Goal: Check status: Check status

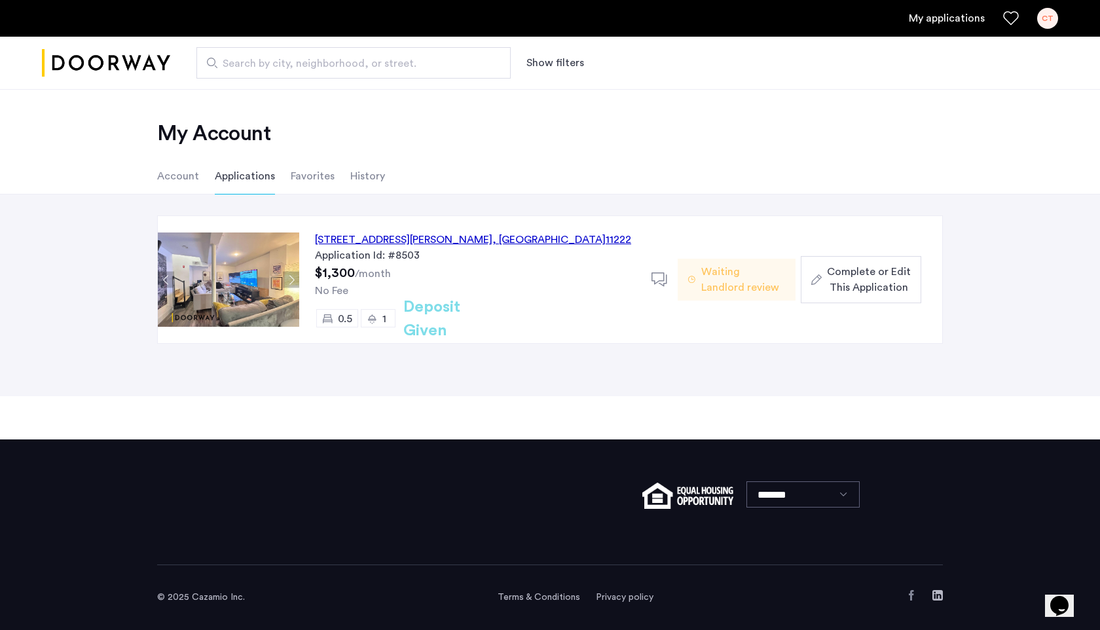
click at [293, 278] on button "Next apartment" at bounding box center [291, 280] width 16 height 16
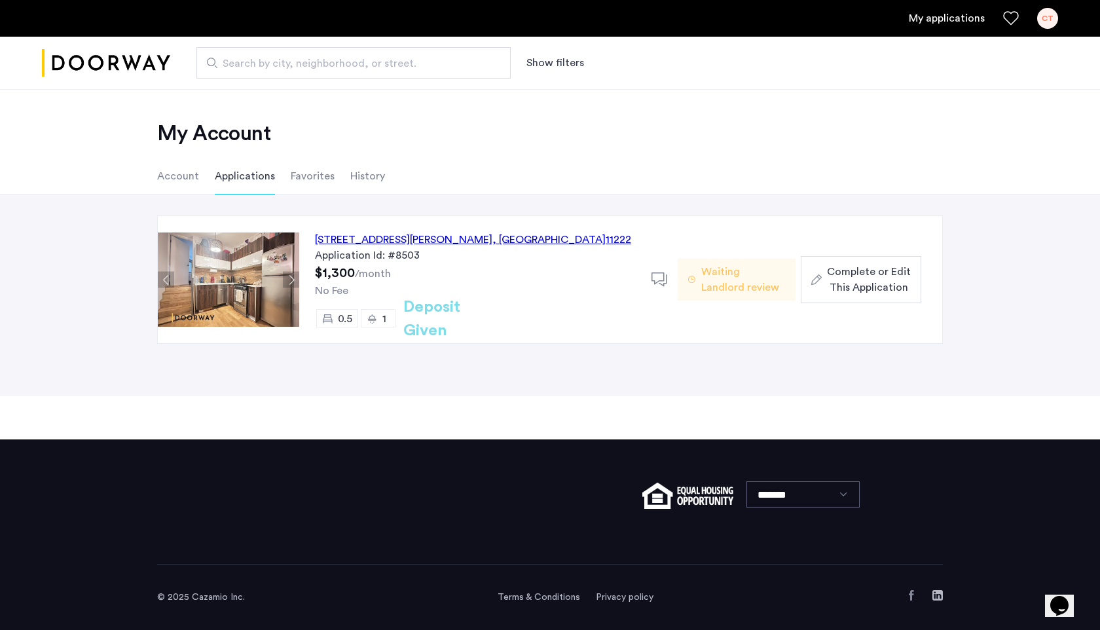
click at [293, 278] on button "Next apartment" at bounding box center [291, 280] width 16 height 16
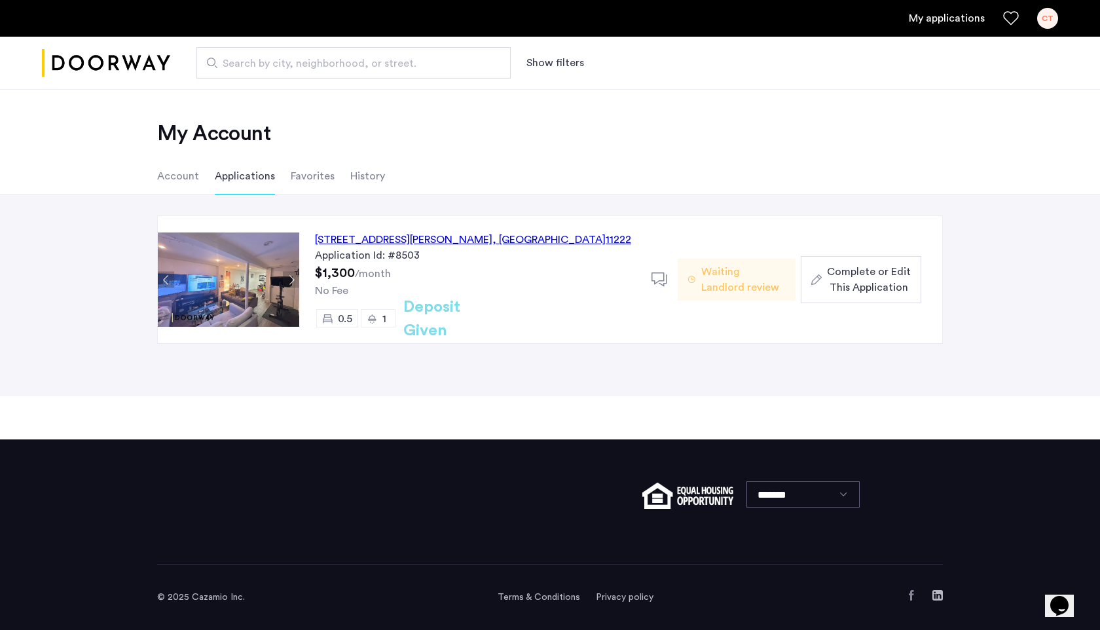
click at [293, 278] on button "Next apartment" at bounding box center [291, 280] width 16 height 16
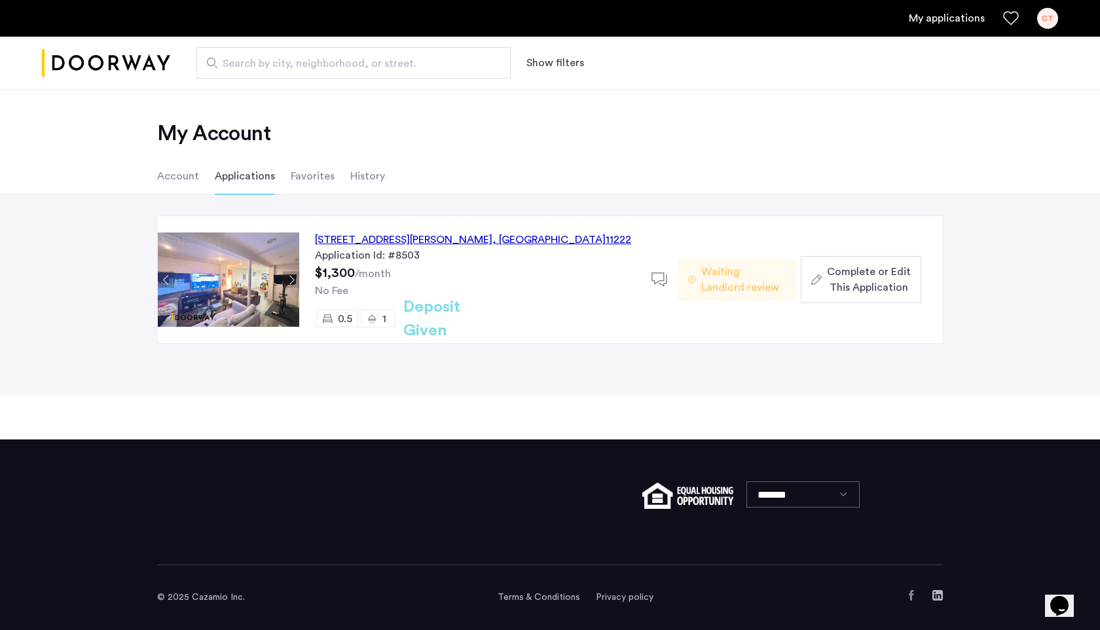
click at [293, 278] on button "Next apartment" at bounding box center [291, 280] width 16 height 16
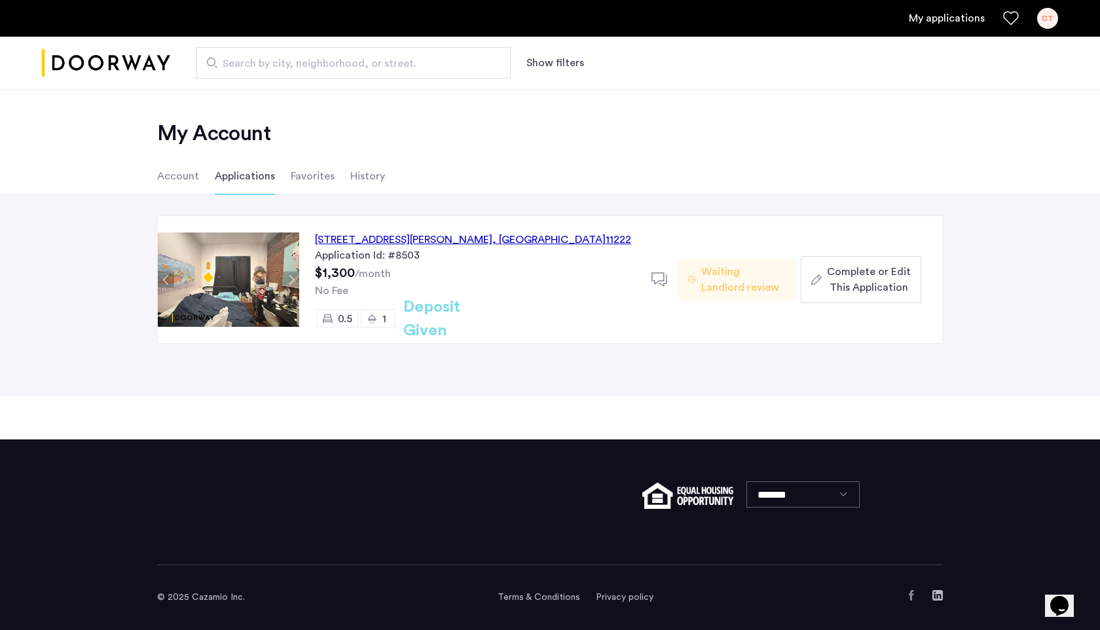
click at [395, 274] on div "[STREET_ADDRESS][PERSON_NAME] Application Id: #8503 $1,300 /month No Fee 0.5 1 …" at bounding box center [475, 279] width 352 height 127
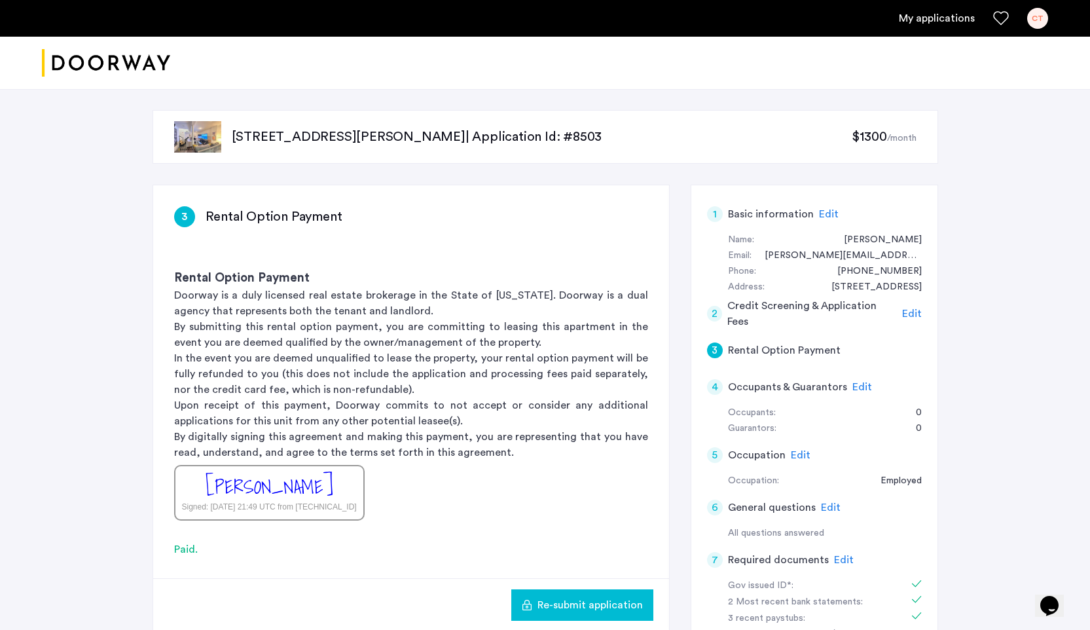
click at [248, 132] on p "[STREET_ADDRESS][PERSON_NAME] | Application Id: #8503" at bounding box center [542, 137] width 621 height 18
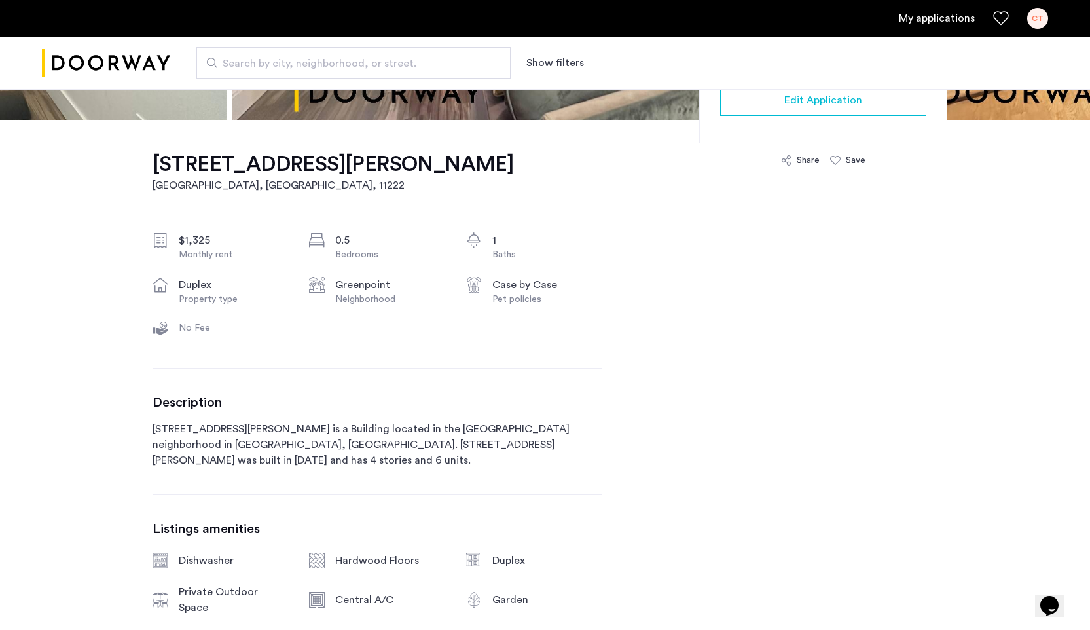
scroll to position [317, 0]
